Goal: Transaction & Acquisition: Purchase product/service

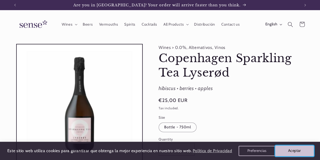
click at [284, 148] on button "Aceptar" at bounding box center [294, 150] width 39 height 11
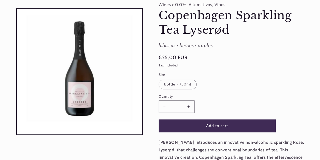
scroll to position [51, 0]
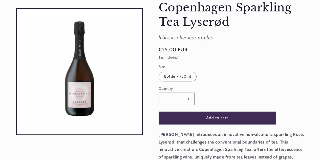
click at [198, 125] on product-info "Wines > 0.0%, Alternativos, Vinos Copenhagen Sparkling Tea Lyserød Copenhagen S…" at bounding box center [233, 119] width 148 height 253
click at [197, 120] on button "Add to cart" at bounding box center [217, 117] width 117 height 12
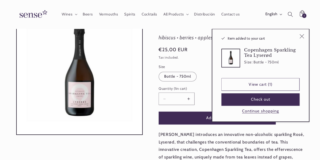
scroll to position [0, 285]
click at [263, 112] on button "Continue shopping" at bounding box center [261, 110] width 40 height 5
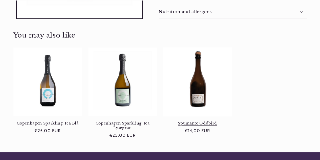
scroll to position [278, 0]
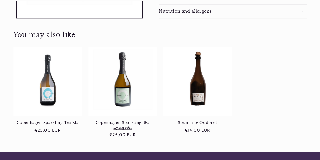
click at [138, 123] on link "Copenhagen Sparkling Tea Lysegrøn" at bounding box center [122, 124] width 69 height 9
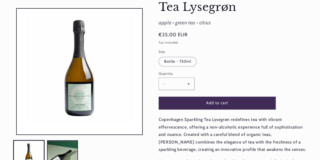
scroll to position [76, 0]
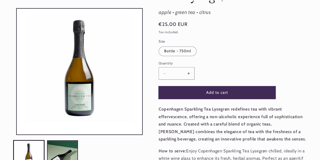
click at [197, 91] on button "Add to cart" at bounding box center [217, 92] width 117 height 12
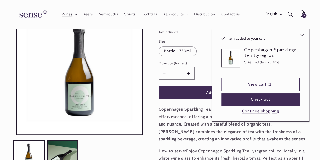
click at [75, 14] on icon at bounding box center [76, 15] width 3 height 2
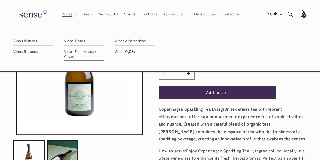
click at [130, 50] on link "Vinos 0,0%" at bounding box center [135, 52] width 40 height 8
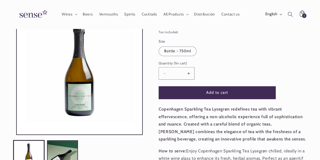
scroll to position [0, 285]
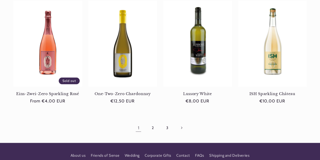
scroll to position [430, 0]
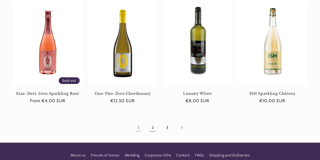
click at [152, 126] on link "2" at bounding box center [153, 127] width 12 height 12
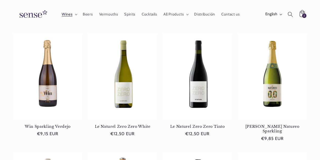
scroll to position [0, 285]
click at [305, 13] on div "2 2 items" at bounding box center [304, 15] width 5 height 5
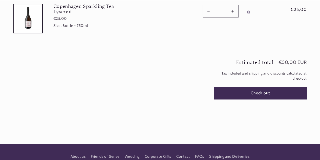
scroll to position [127, 0]
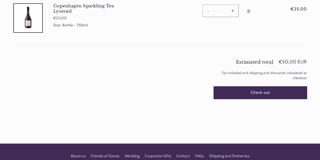
click at [272, 89] on button "Check out" at bounding box center [260, 92] width 93 height 12
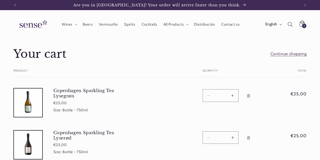
scroll to position [127, 0]
